Goal: Information Seeking & Learning: Learn about a topic

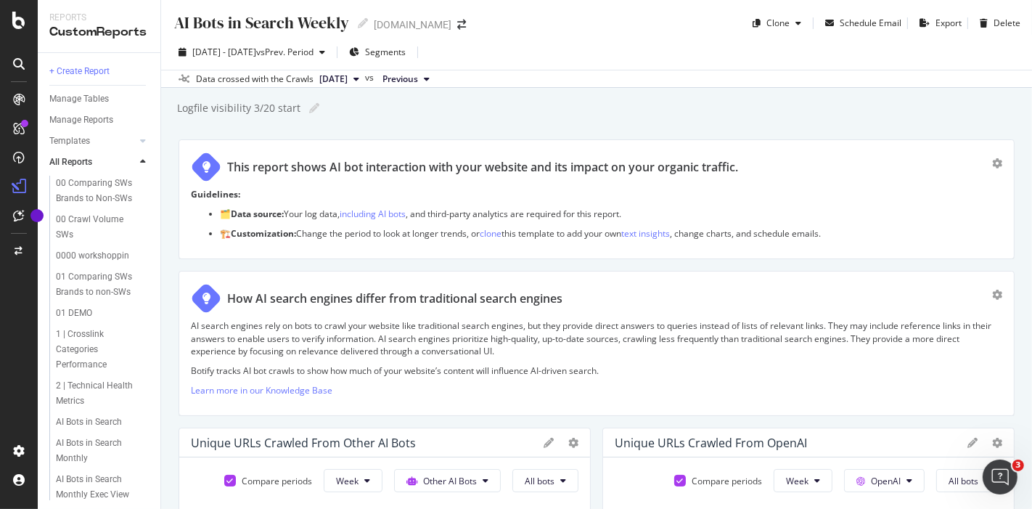
scroll to position [1854, 0]
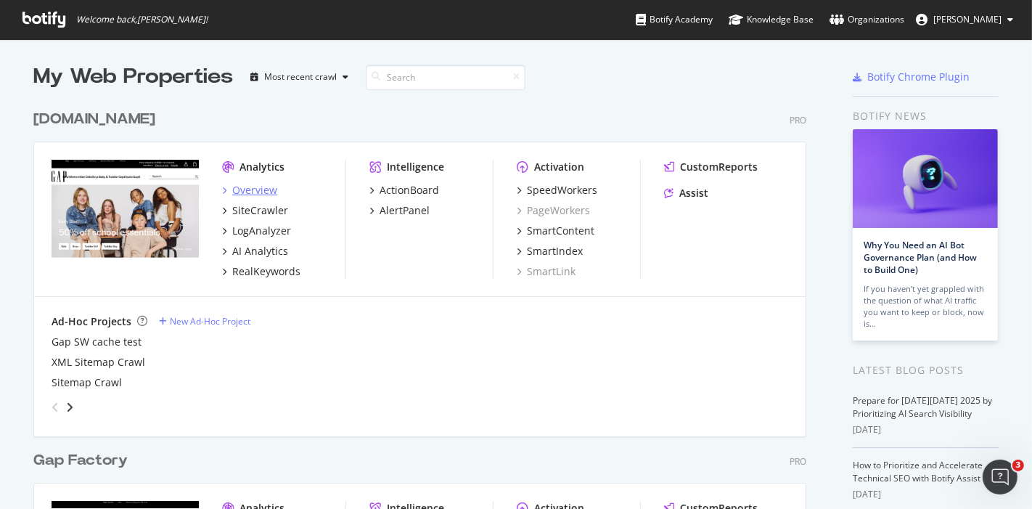
click at [255, 185] on div "Overview" at bounding box center [254, 190] width 45 height 15
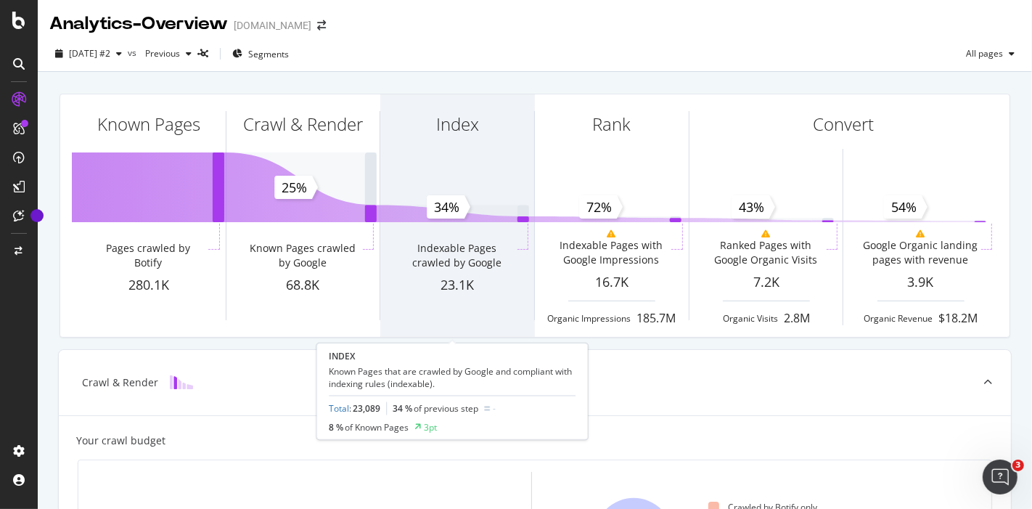
click at [470, 198] on div "Index" at bounding box center [457, 150] width 154 height 112
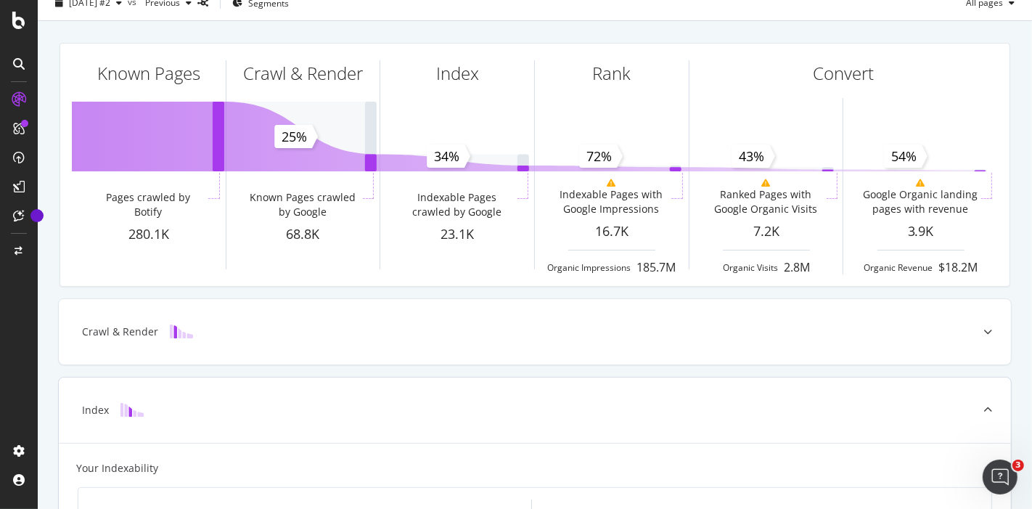
scroll to position [373, 0]
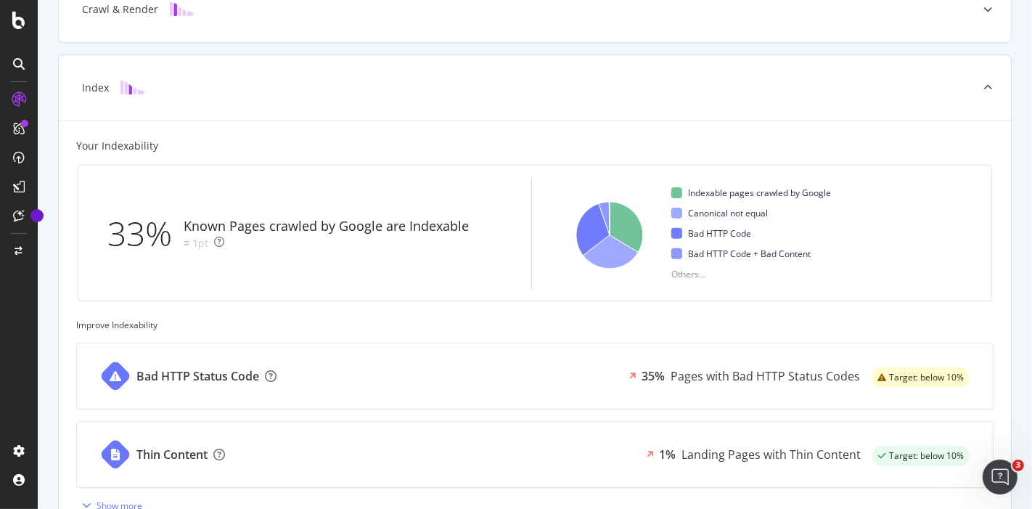
click at [710, 370] on div "Pages with Bad HTTP Status Codes" at bounding box center [765, 376] width 189 height 17
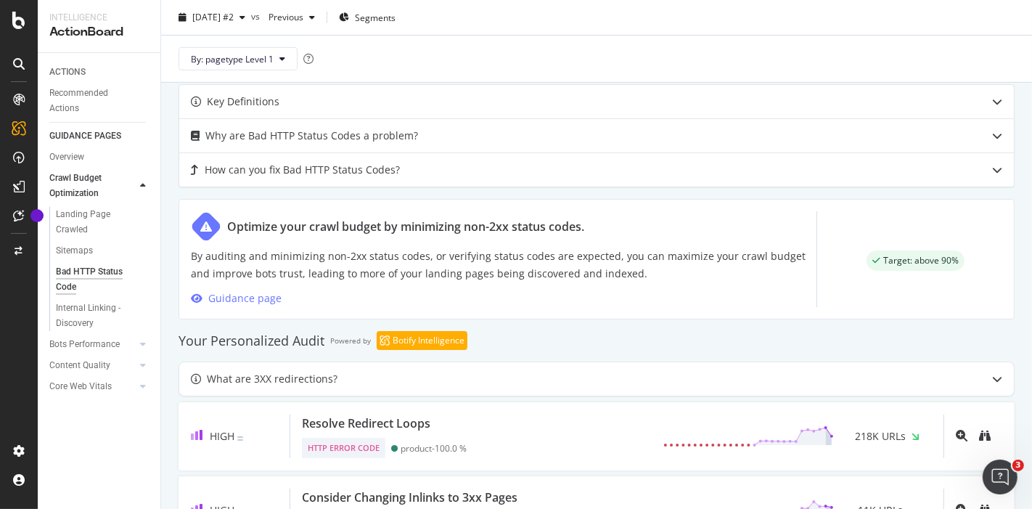
scroll to position [967, 0]
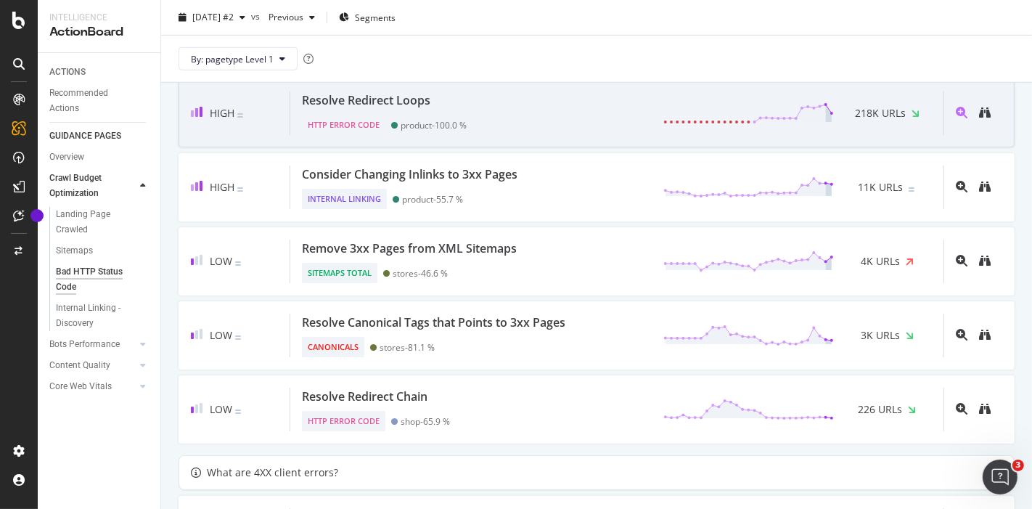
click at [366, 115] on div "HTTP Error Code" at bounding box center [343, 125] width 83 height 20
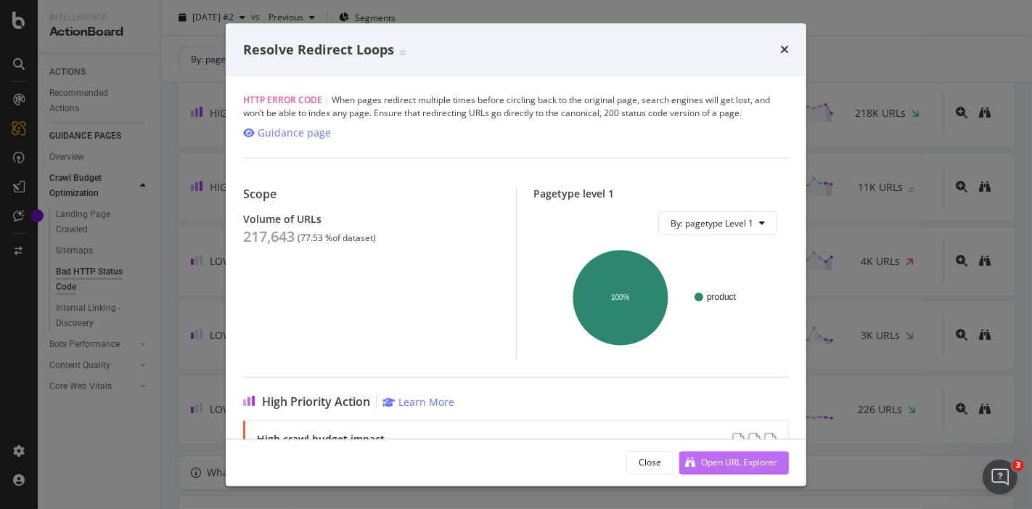
click at [727, 463] on div "Open URL Explorer" at bounding box center [739, 462] width 76 height 12
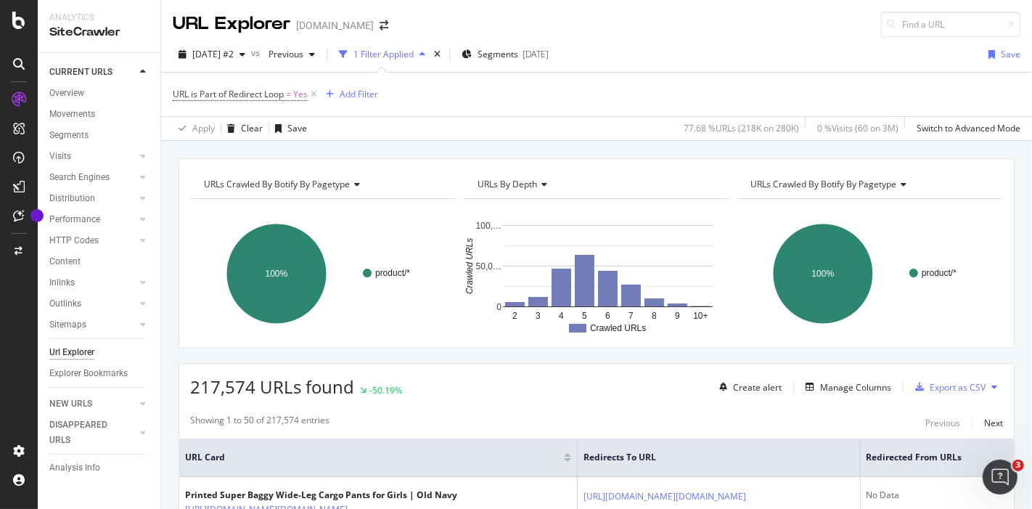
click at [352, 184] on icon at bounding box center [355, 184] width 10 height 9
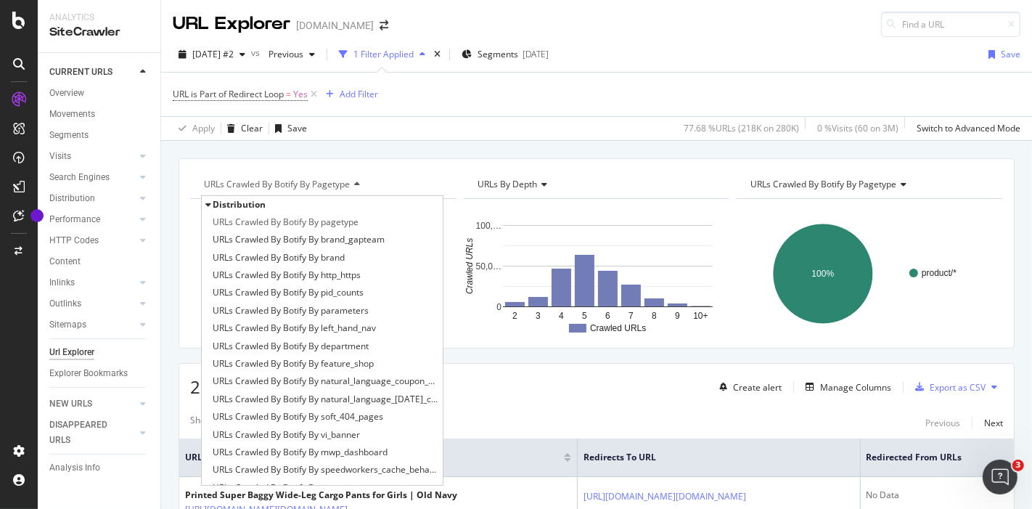
click at [426, 158] on div "URLs Crawled By Botify By pagetype Distribution URLs Crawled By Botify By paget…" at bounding box center [597, 253] width 836 height 190
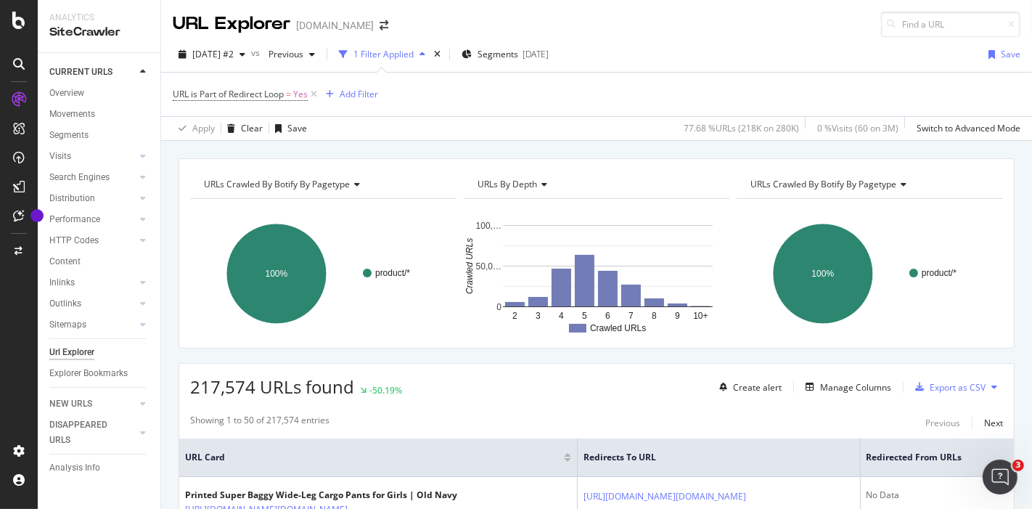
click at [357, 180] on icon at bounding box center [355, 184] width 10 height 9
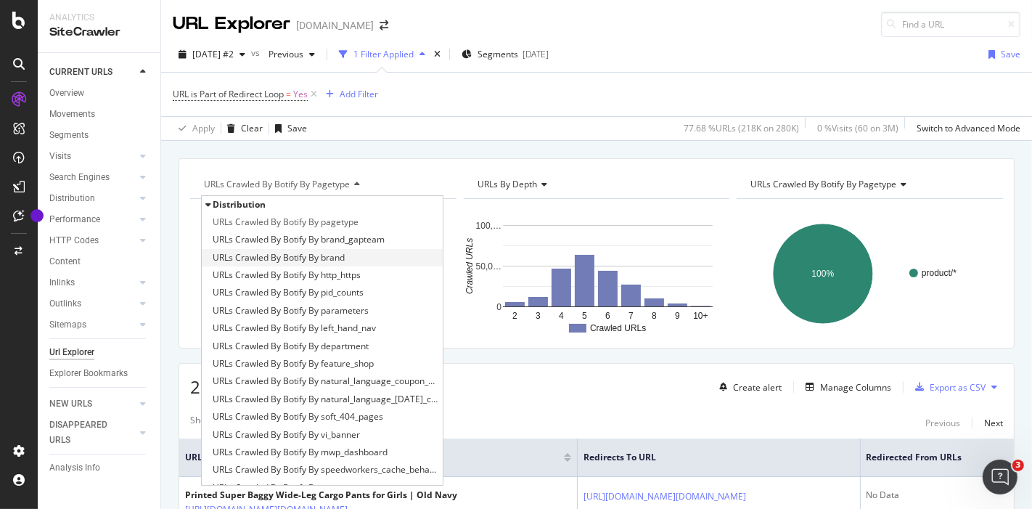
click at [321, 258] on span "URLs Crawled By Botify By brand" at bounding box center [279, 257] width 132 height 15
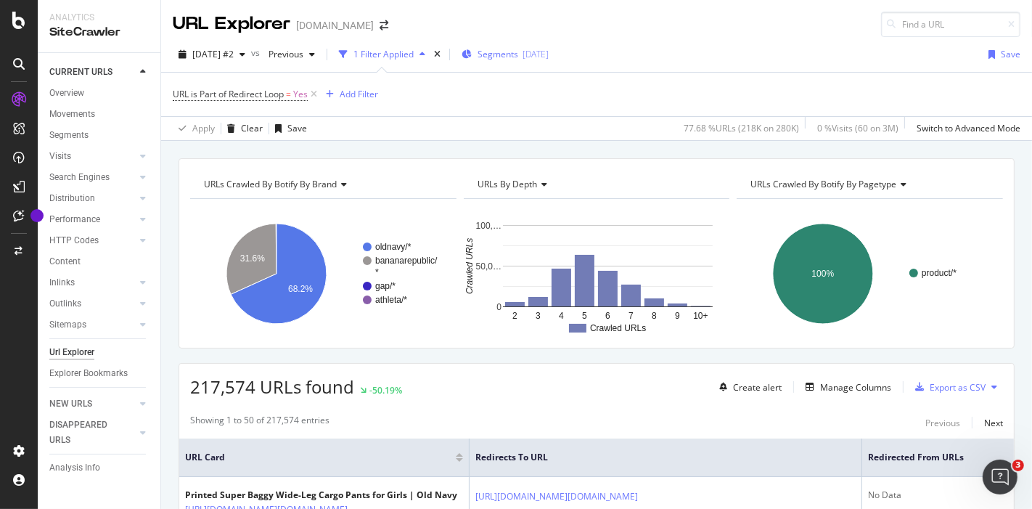
click at [511, 51] on span "Segments" at bounding box center [497, 54] width 41 height 12
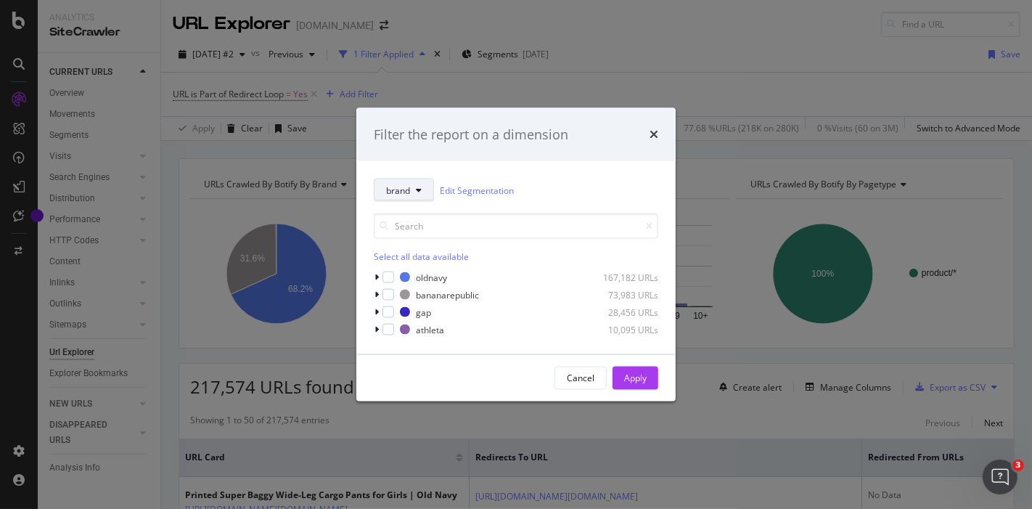
click at [426, 189] on button "brand" at bounding box center [404, 190] width 60 height 23
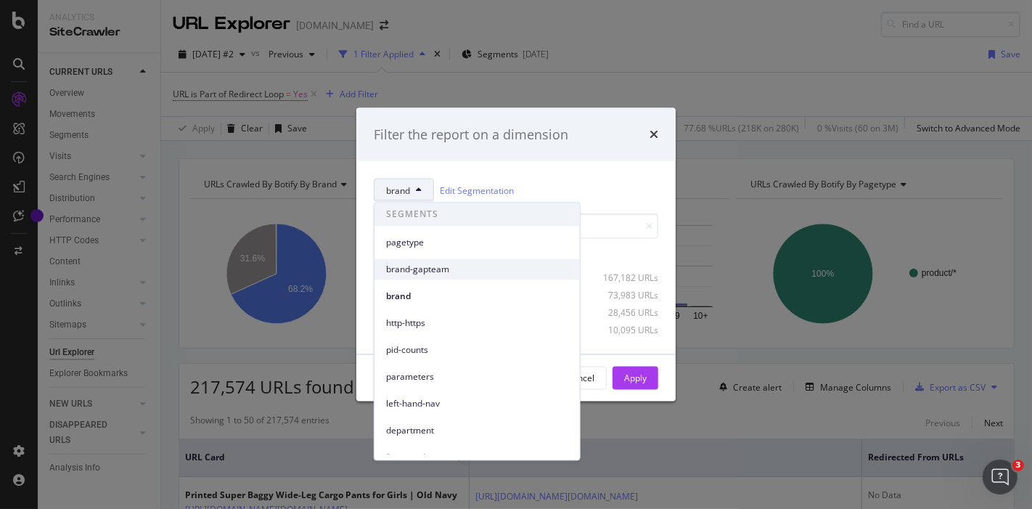
click at [421, 264] on span "brand-gapteam" at bounding box center [477, 269] width 182 height 13
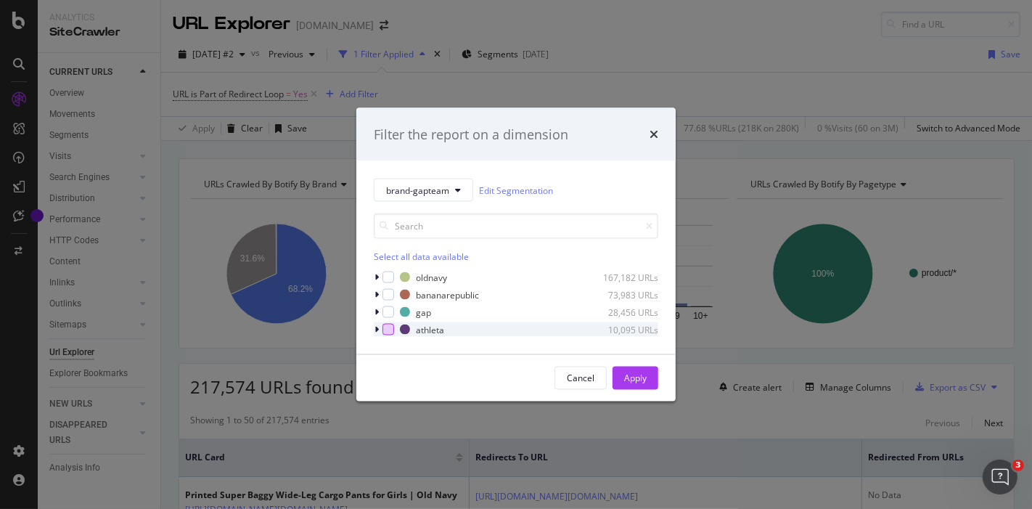
click at [386, 326] on div "modal" at bounding box center [388, 330] width 12 height 12
click at [639, 376] on div "Apply" at bounding box center [635, 378] width 22 height 12
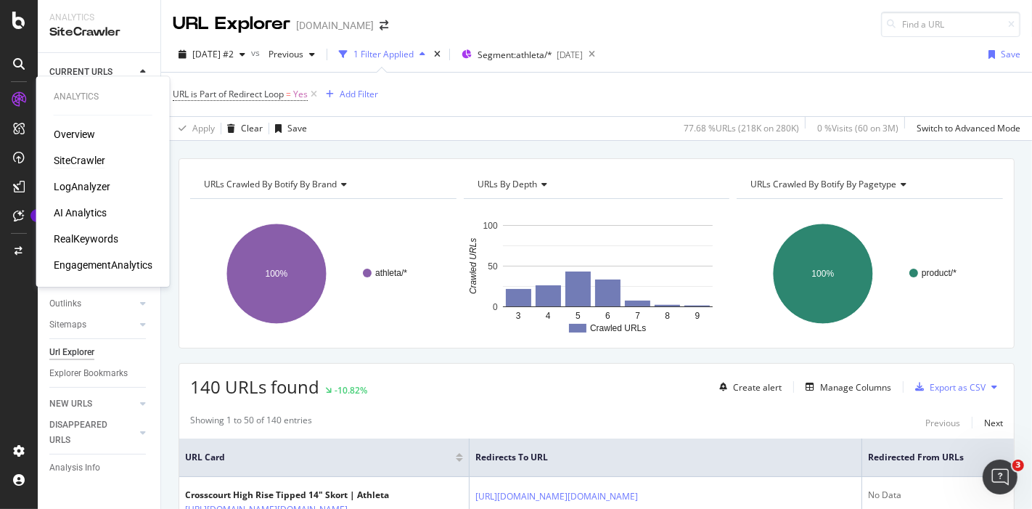
click at [76, 155] on div "SiteCrawler" at bounding box center [80, 160] width 52 height 15
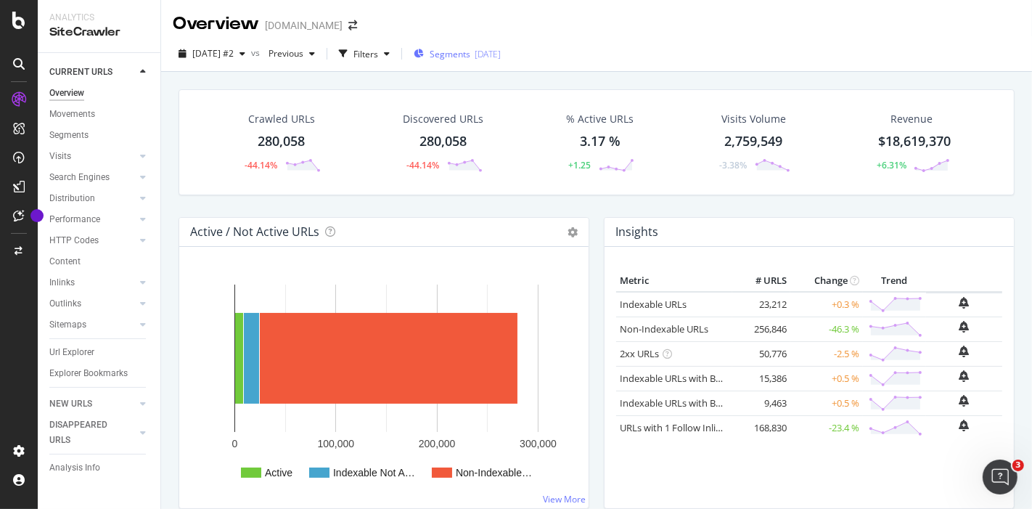
click at [462, 51] on span "Segments" at bounding box center [450, 54] width 41 height 12
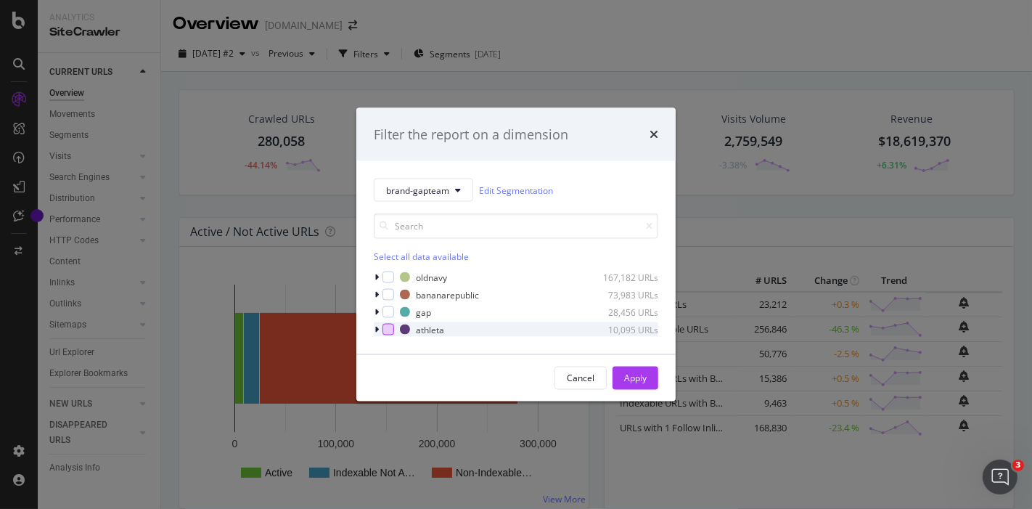
click at [390, 327] on div "modal" at bounding box center [388, 330] width 12 height 12
click at [635, 379] on div "Apply" at bounding box center [635, 378] width 22 height 12
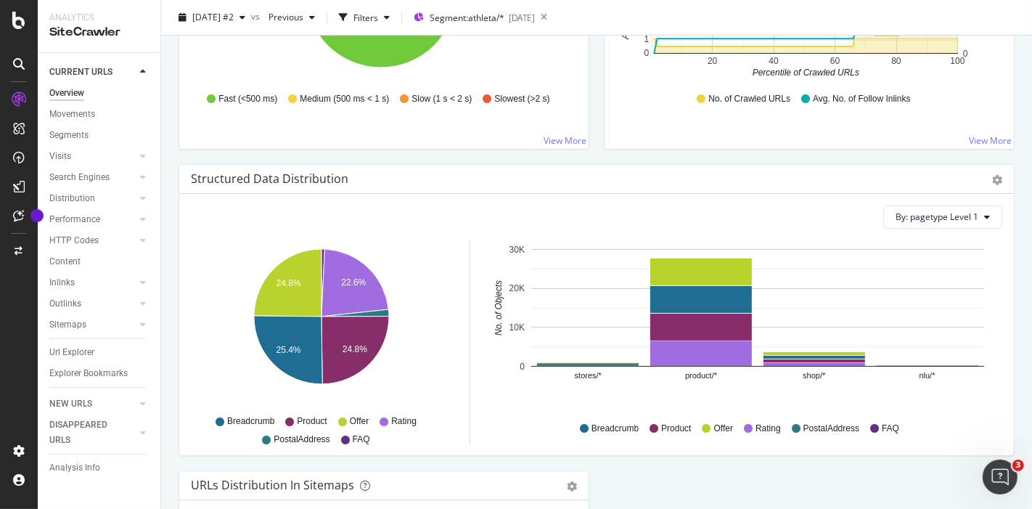
scroll to position [1290, 0]
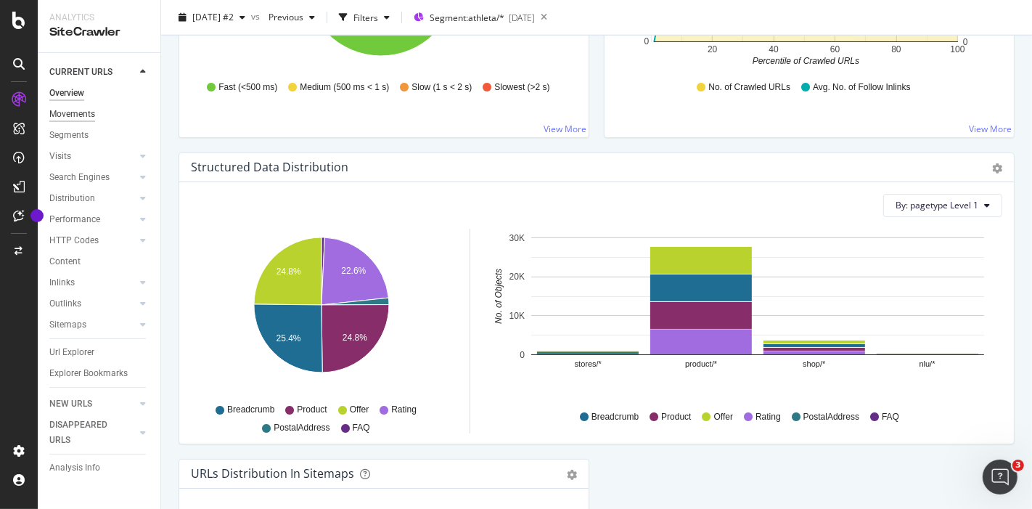
click at [74, 115] on div "Movements" at bounding box center [72, 114] width 46 height 15
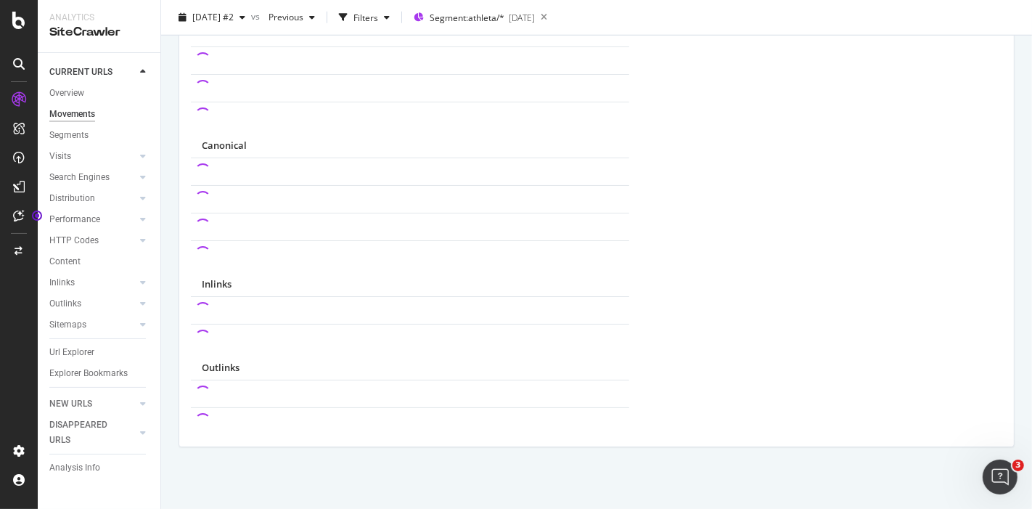
scroll to position [1086, 0]
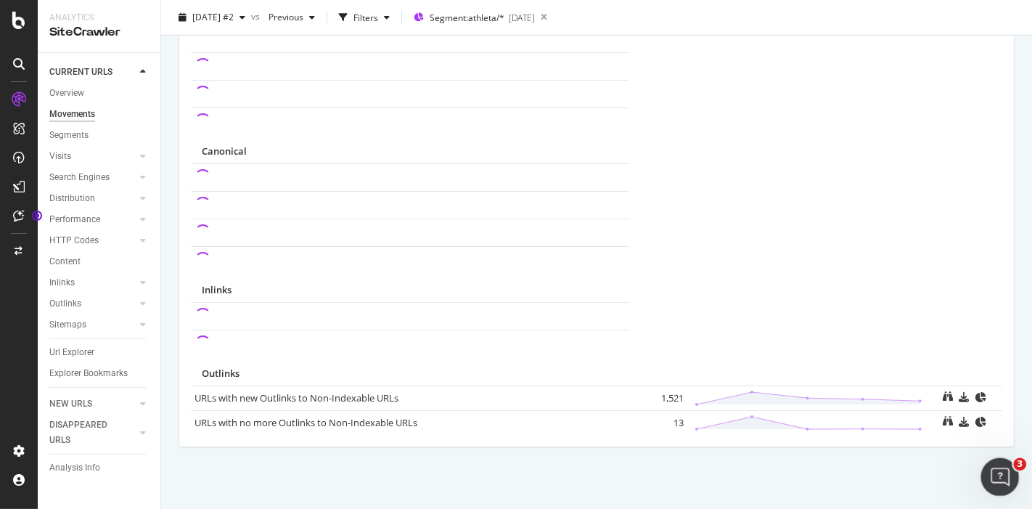
click at [1014, 469] on div "Open Intercom Messenger" at bounding box center [998, 475] width 48 height 48
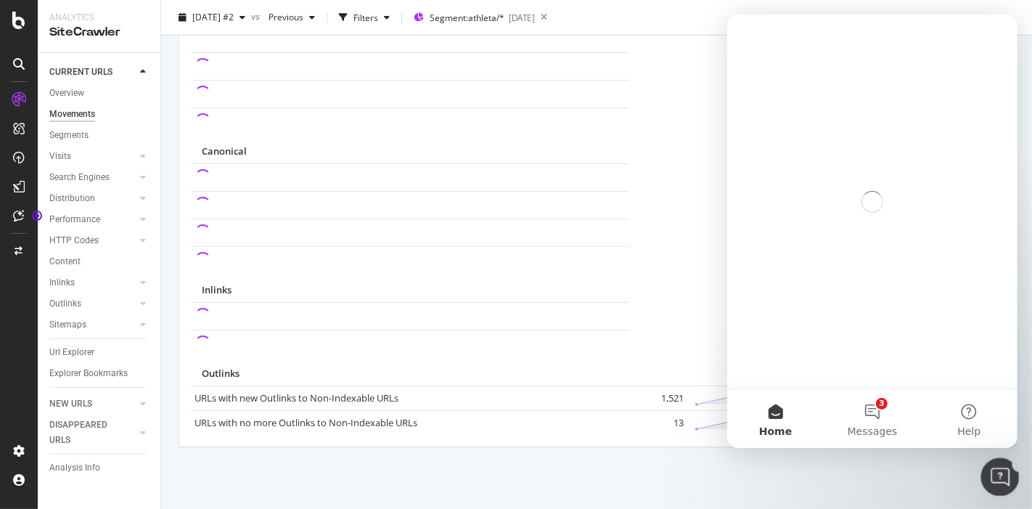
scroll to position [0, 0]
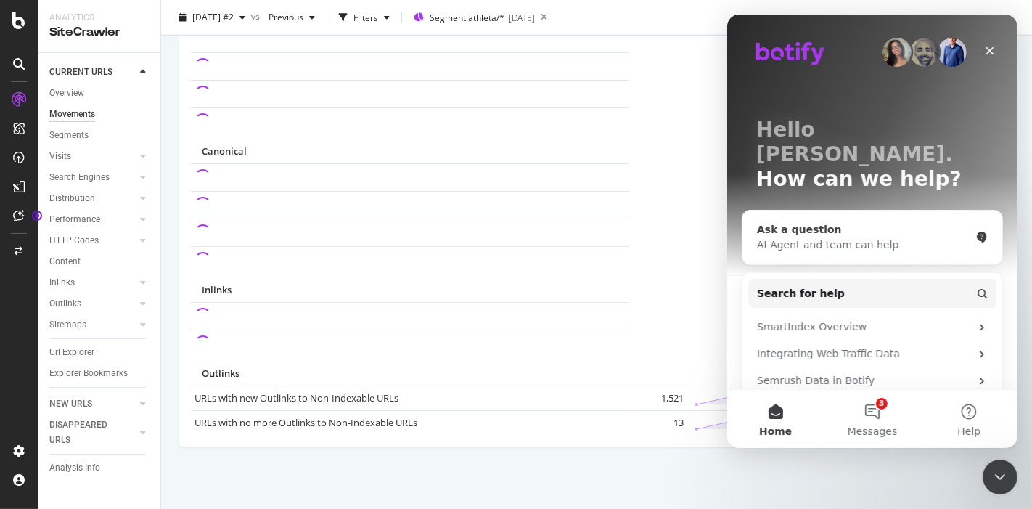
click at [845, 237] on div "AI Agent and team can help" at bounding box center [862, 244] width 213 height 15
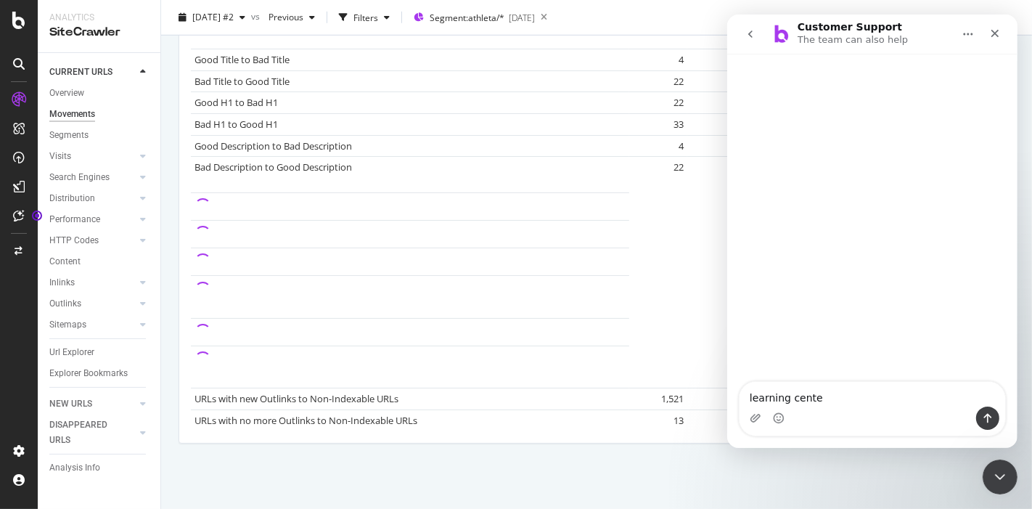
type textarea "learning center"
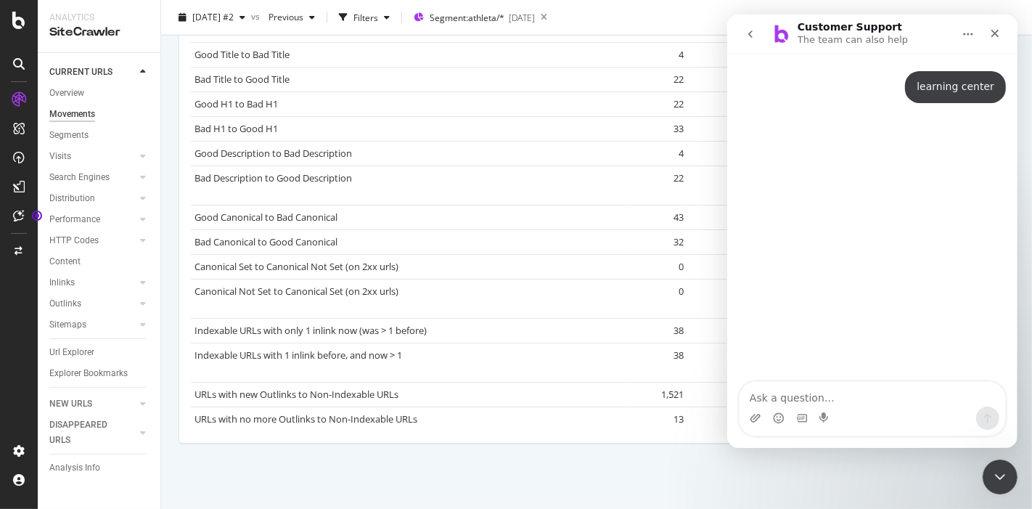
scroll to position [1028, 0]
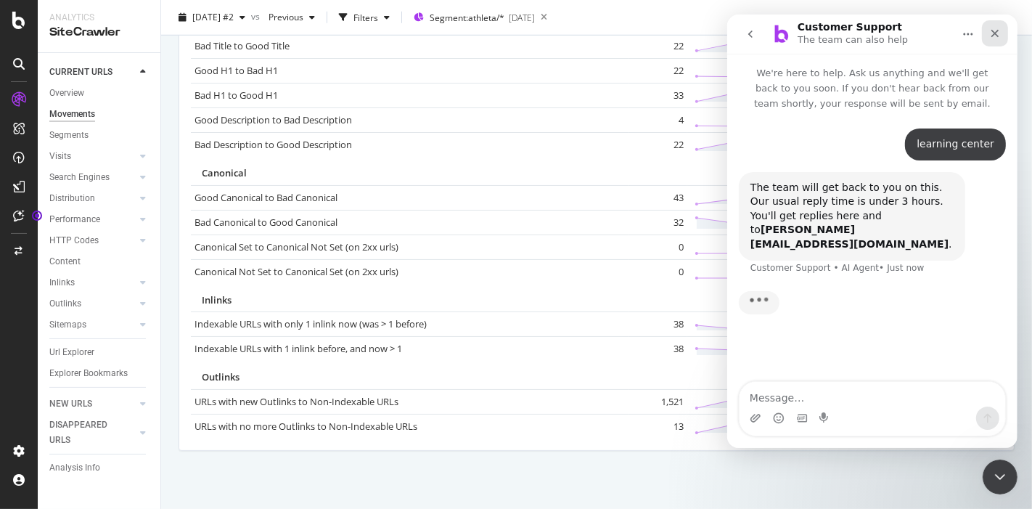
click at [993, 25] on div "Close" at bounding box center [994, 33] width 26 height 26
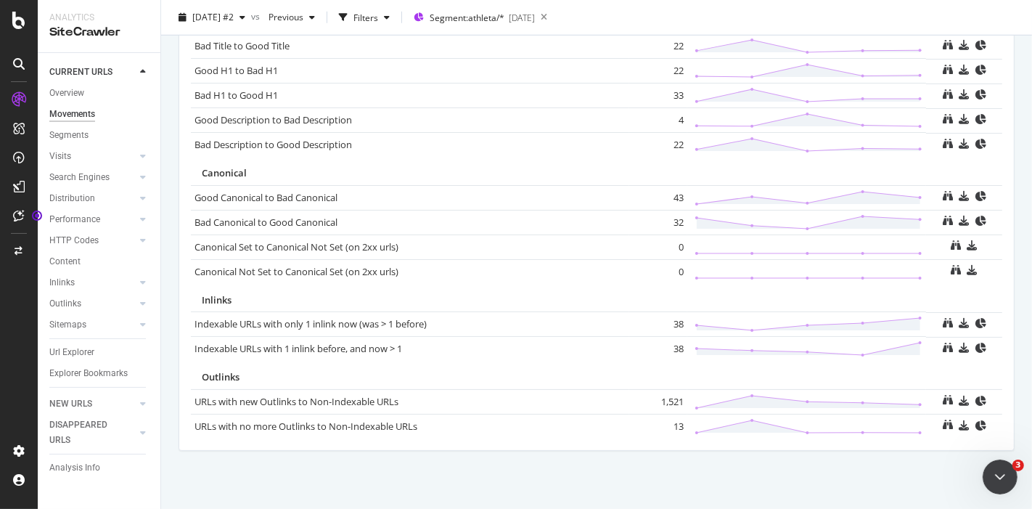
scroll to position [0, 0]
click at [999, 468] on icon "Open Intercom Messenger" at bounding box center [998, 475] width 24 height 24
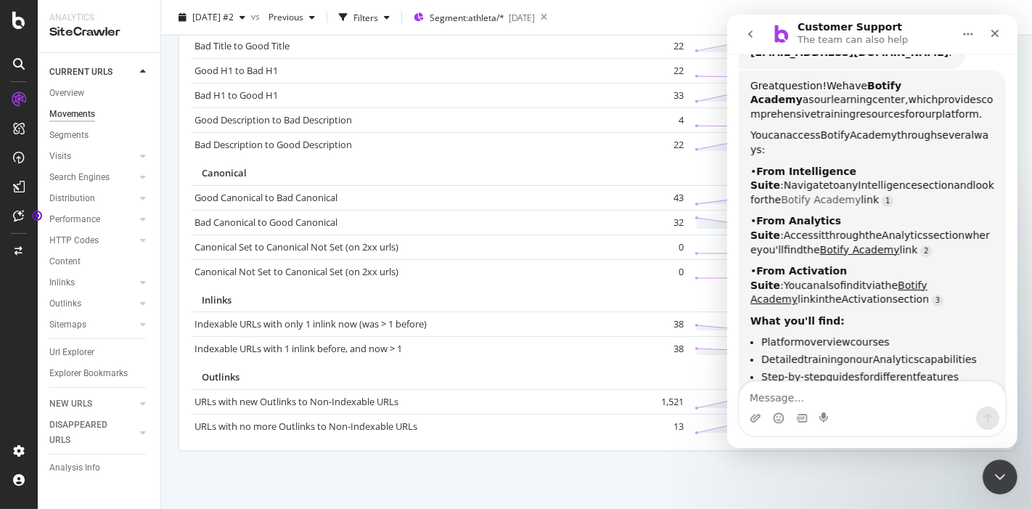
scroll to position [184, 0]
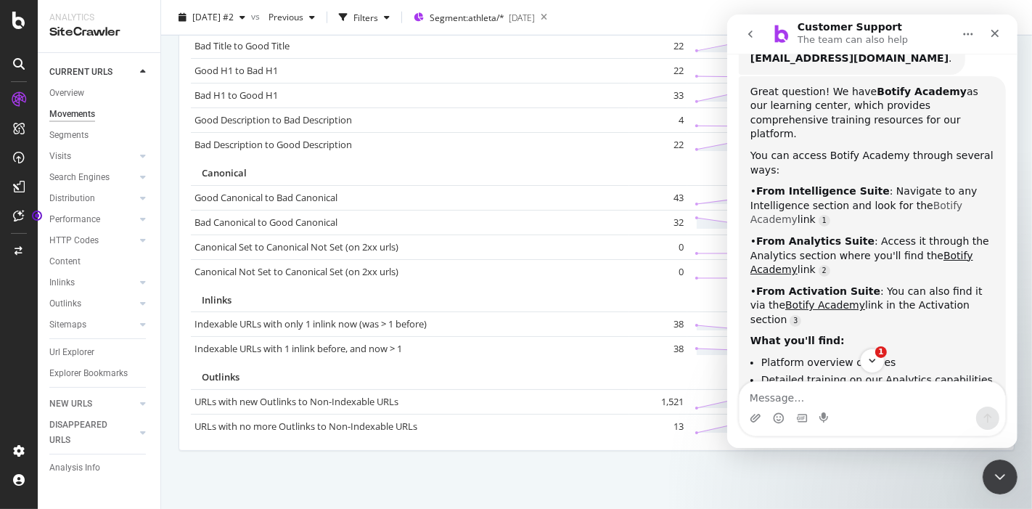
click at [941, 200] on link "Botify Academy" at bounding box center [856, 213] width 212 height 26
